Goal: Find specific page/section

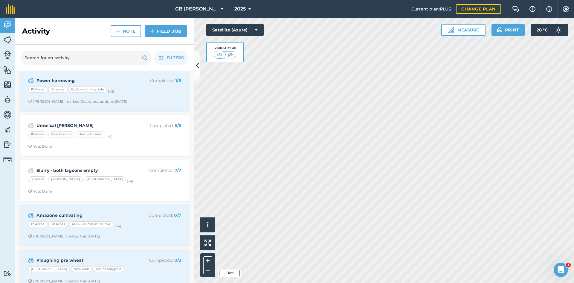
scroll to position [150, 0]
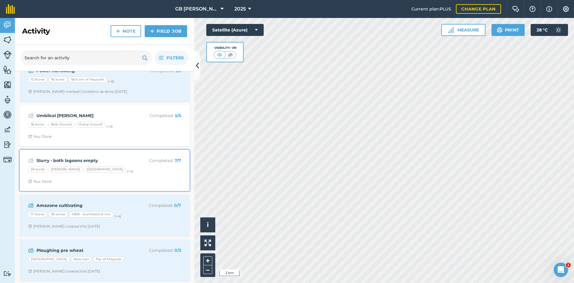
click at [135, 180] on span "You: Done" at bounding box center [104, 181] width 153 height 5
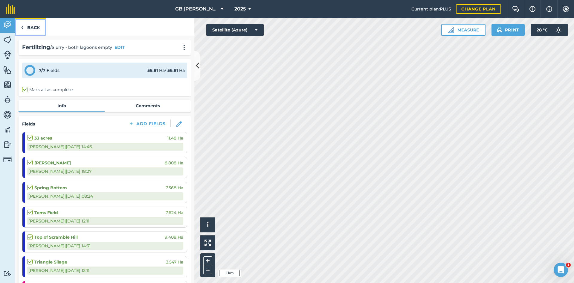
click at [30, 25] on link "Back" at bounding box center [30, 27] width 31 height 18
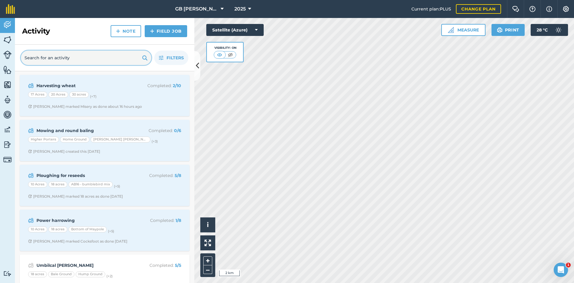
click at [52, 54] on input "text" at bounding box center [86, 58] width 130 height 14
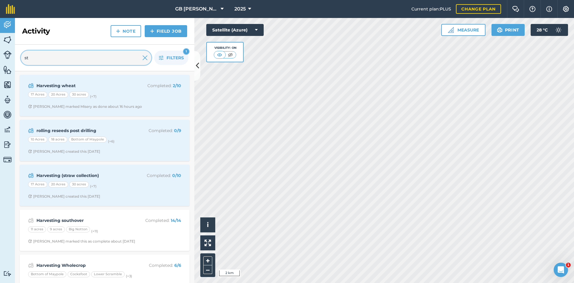
type input "s"
